Goal: Task Accomplishment & Management: Use online tool/utility

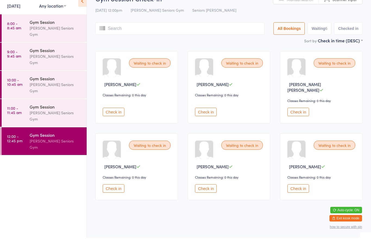
click at [51, 122] on div "[PERSON_NAME] Seniors Gym" at bounding box center [56, 128] width 52 height 12
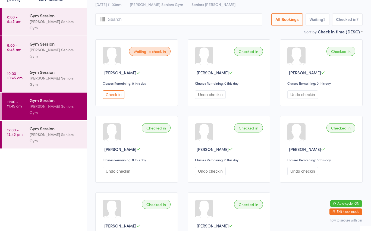
scroll to position [8, 0]
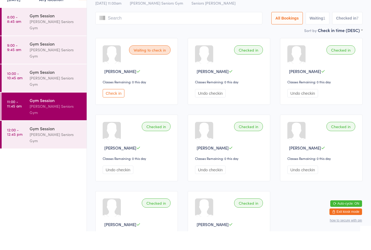
click at [120, 108] on button "Check in" at bounding box center [114, 112] width 22 height 8
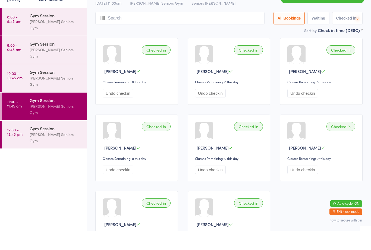
scroll to position [27, 0]
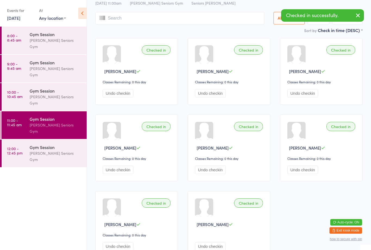
click at [139, 23] on input "search" at bounding box center [179, 18] width 169 height 12
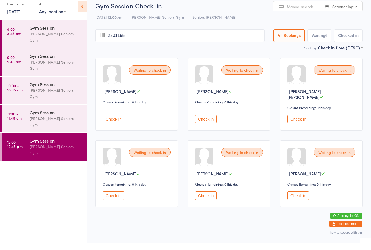
type input "22011952"
click at [111, 198] on button "Check in" at bounding box center [114, 202] width 22 height 8
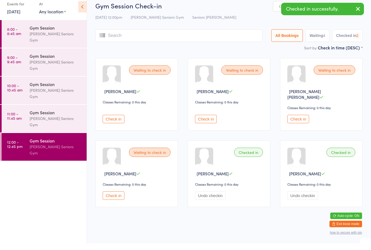
scroll to position [4, 0]
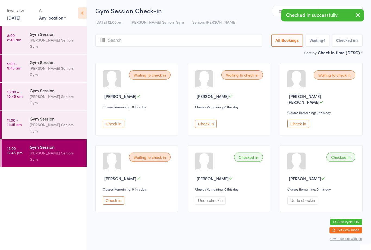
click at [114, 197] on button "Check in" at bounding box center [114, 201] width 22 height 8
click at [209, 120] on button "Check in" at bounding box center [206, 124] width 22 height 8
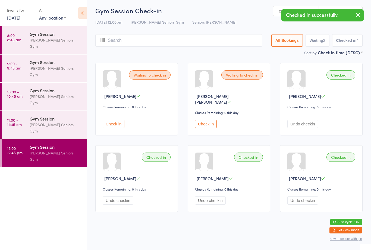
click at [110, 120] on button "Check in" at bounding box center [114, 124] width 22 height 8
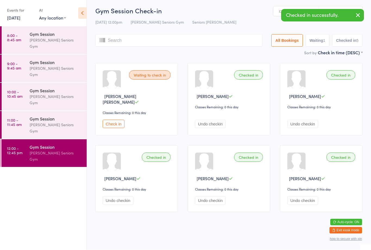
click at [210, 120] on button "Undo checkin" at bounding box center [210, 124] width 31 height 8
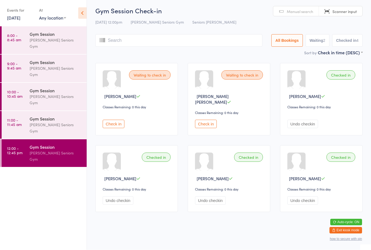
click at [112, 120] on button "Check in" at bounding box center [114, 124] width 22 height 8
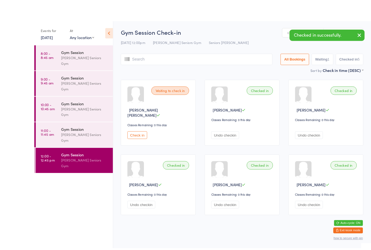
scroll to position [1, 0]
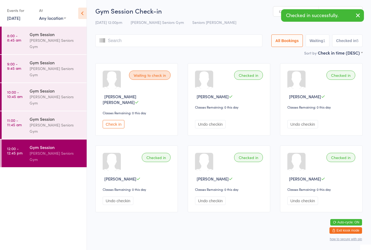
click at [115, 124] on button "Check in" at bounding box center [114, 124] width 22 height 8
